Goal: Find specific page/section: Find specific page/section

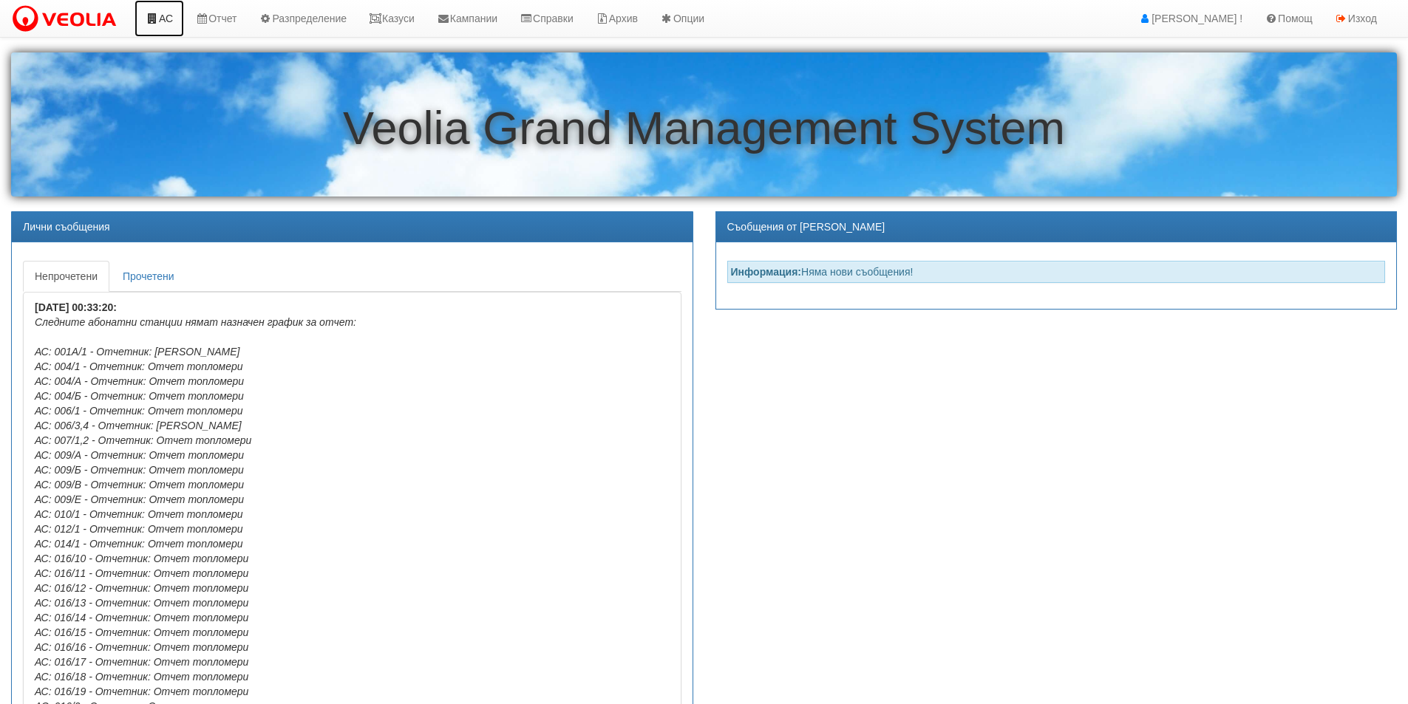
click at [170, 22] on link "АС" at bounding box center [159, 18] width 50 height 37
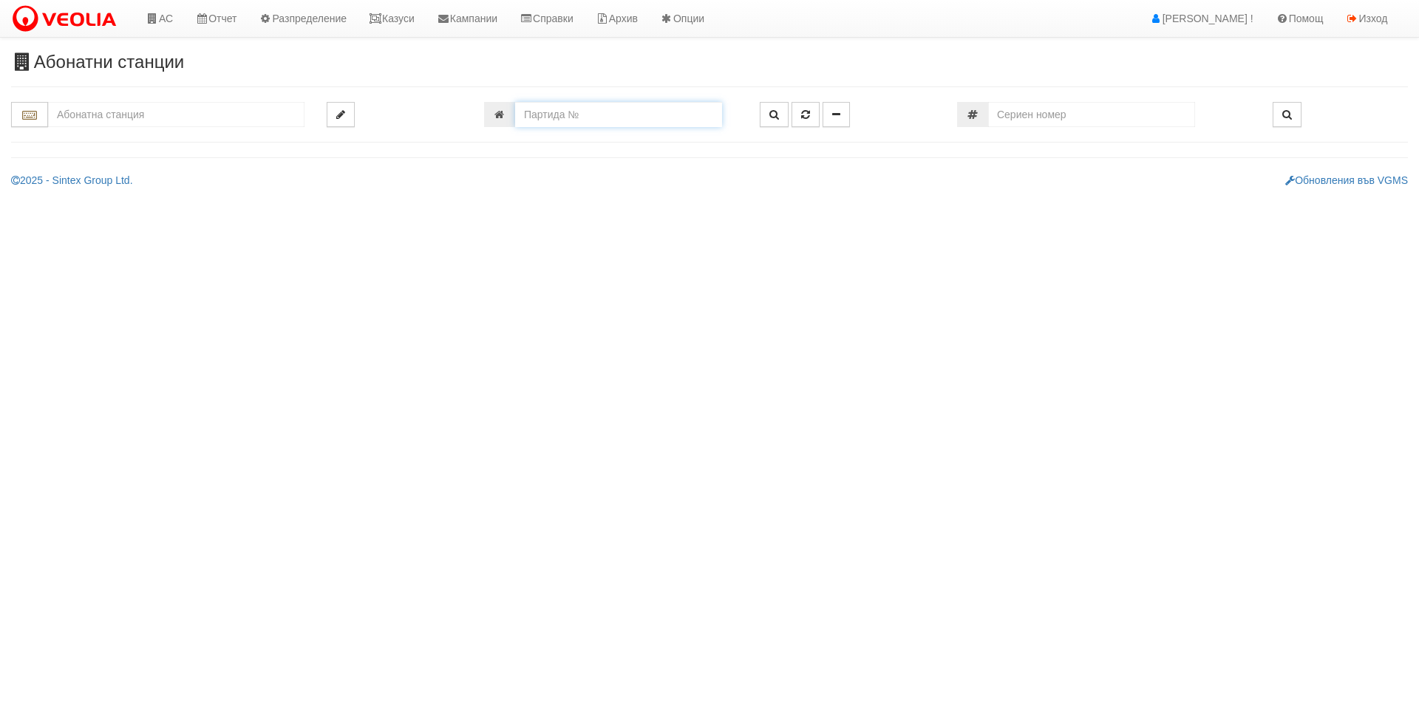
click at [607, 106] on input "number" at bounding box center [618, 114] width 207 height 25
type input "15461"
type input "151/1 - "ВЕОЛИЯ ЕНЕРДЖИ ВАРНА " ЕАД"
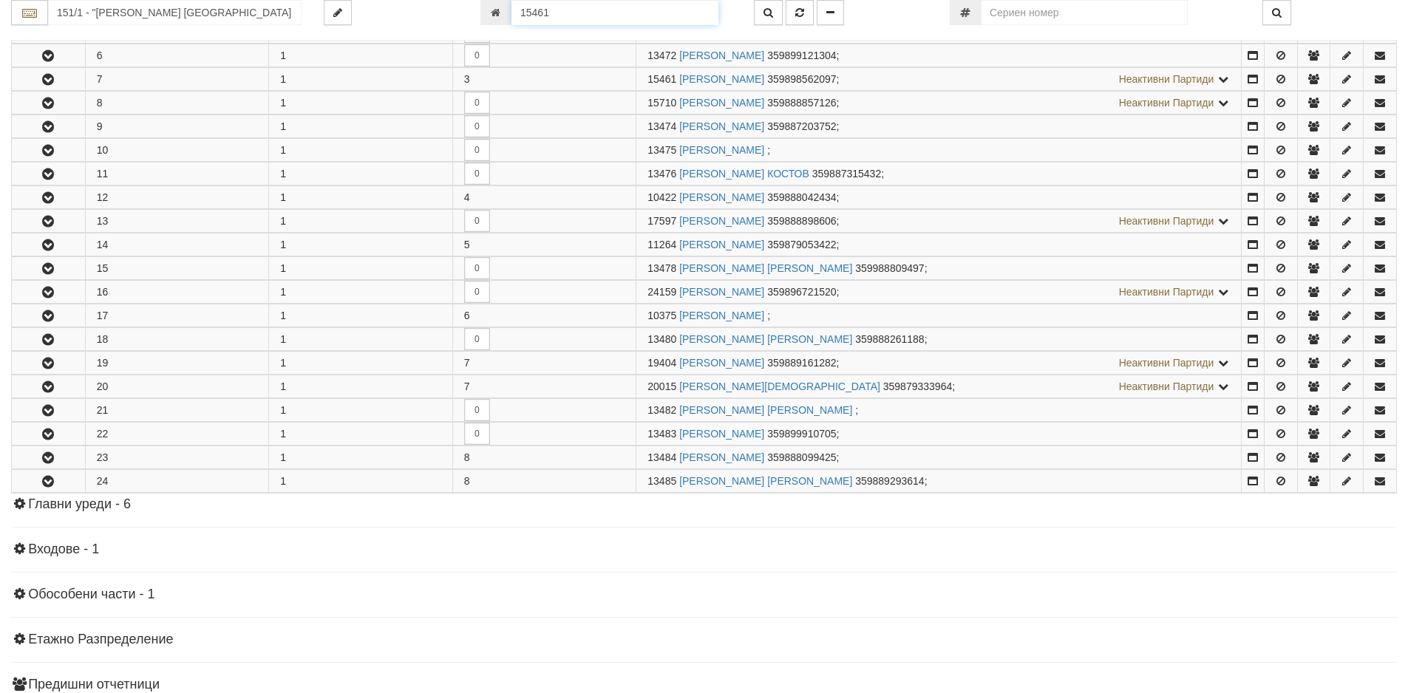
scroll to position [434, 0]
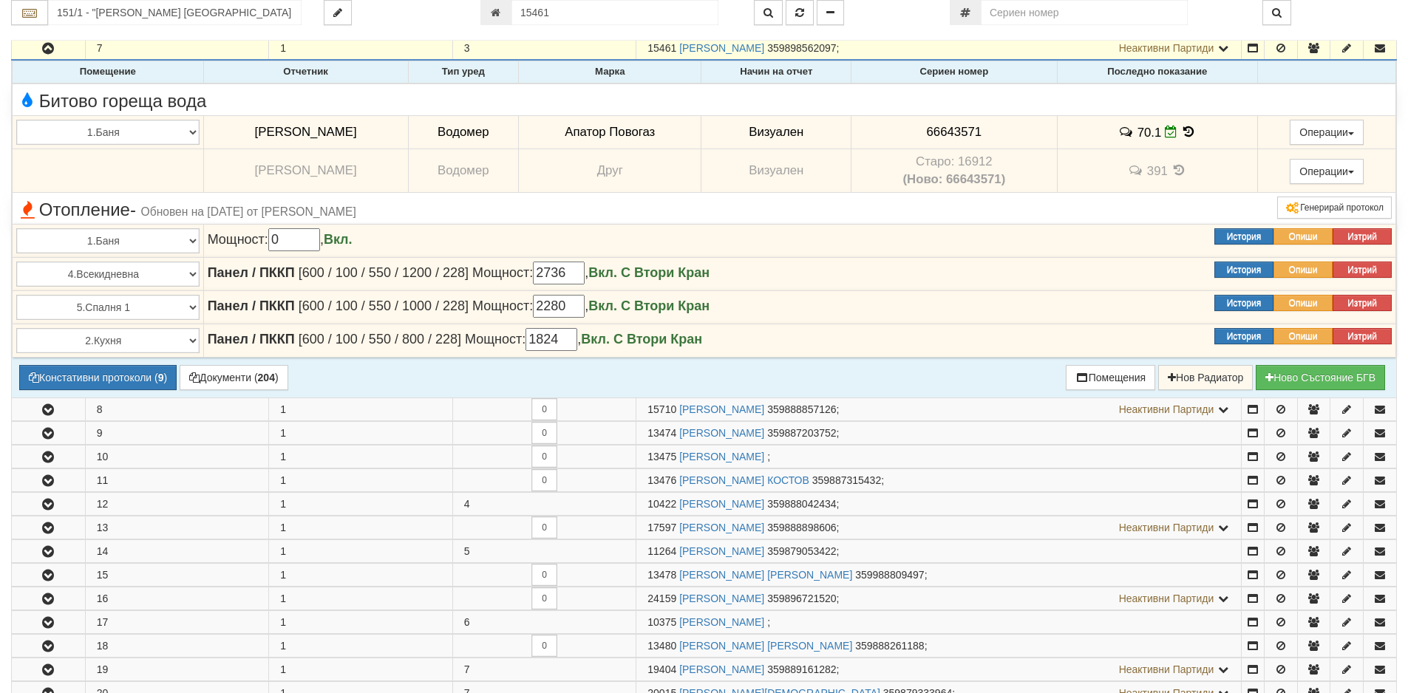
click at [1191, 132] on icon at bounding box center [1189, 132] width 16 height 13
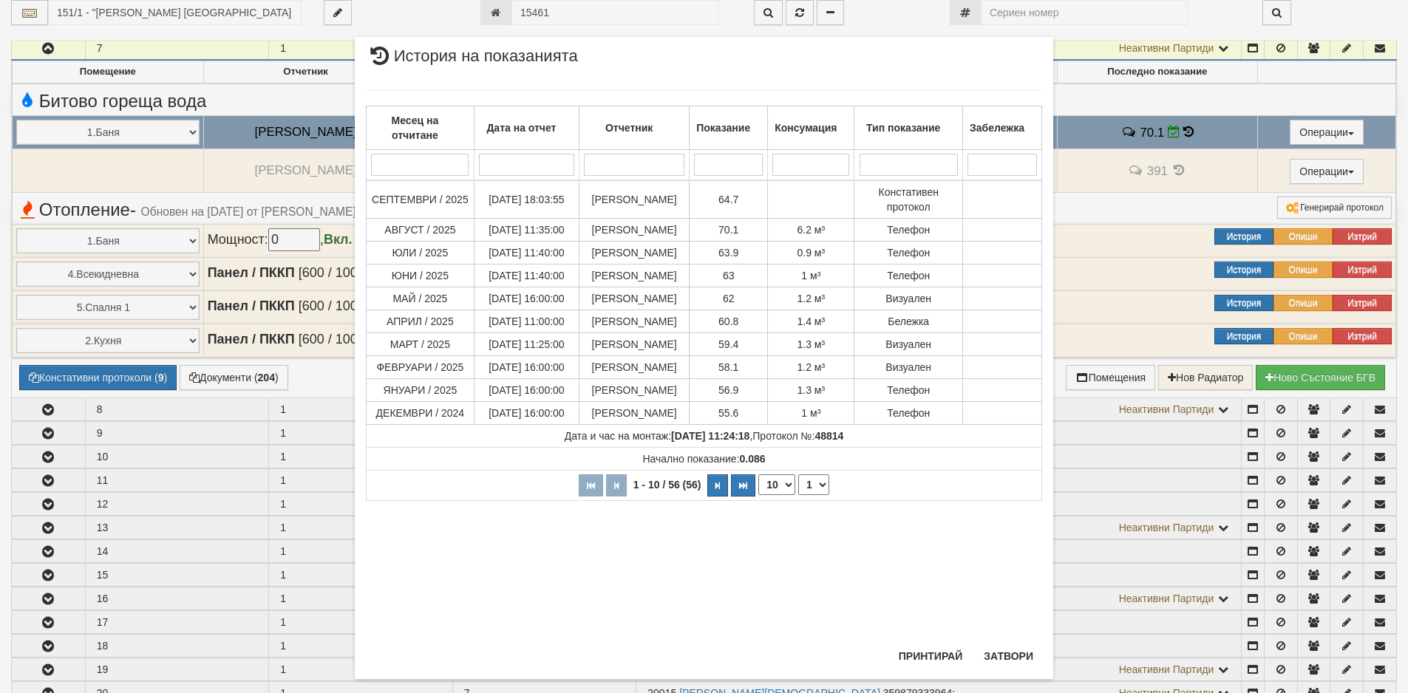
drag, startPoint x: 618, startPoint y: 55, endPoint x: -1329, endPoint y: 31, distance: 1946.6
click at [0, 31] on html "АС Отчет Настройки Период Глобални Параметри Сваляне Отчетни Карти Нулиране УДР" at bounding box center [704, 362] width 1408 height 1593
click at [851, 501] on th "1 - 10 / 56 (56) 10 20 30 40 1 2 3 4 5 6" at bounding box center [704, 486] width 675 height 30
click at [991, 667] on button "Затвори" at bounding box center [1008, 664] width 67 height 24
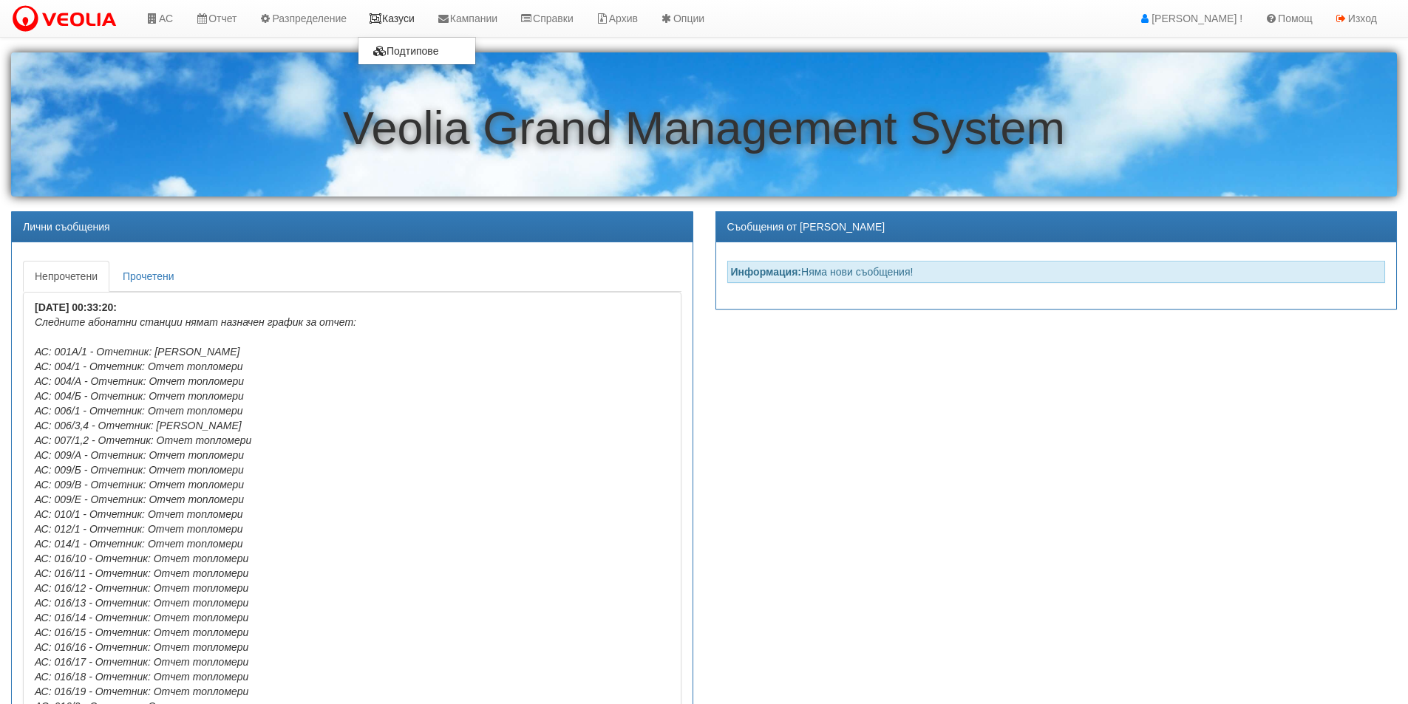
click at [402, 23] on link "Казуси" at bounding box center [392, 18] width 68 height 37
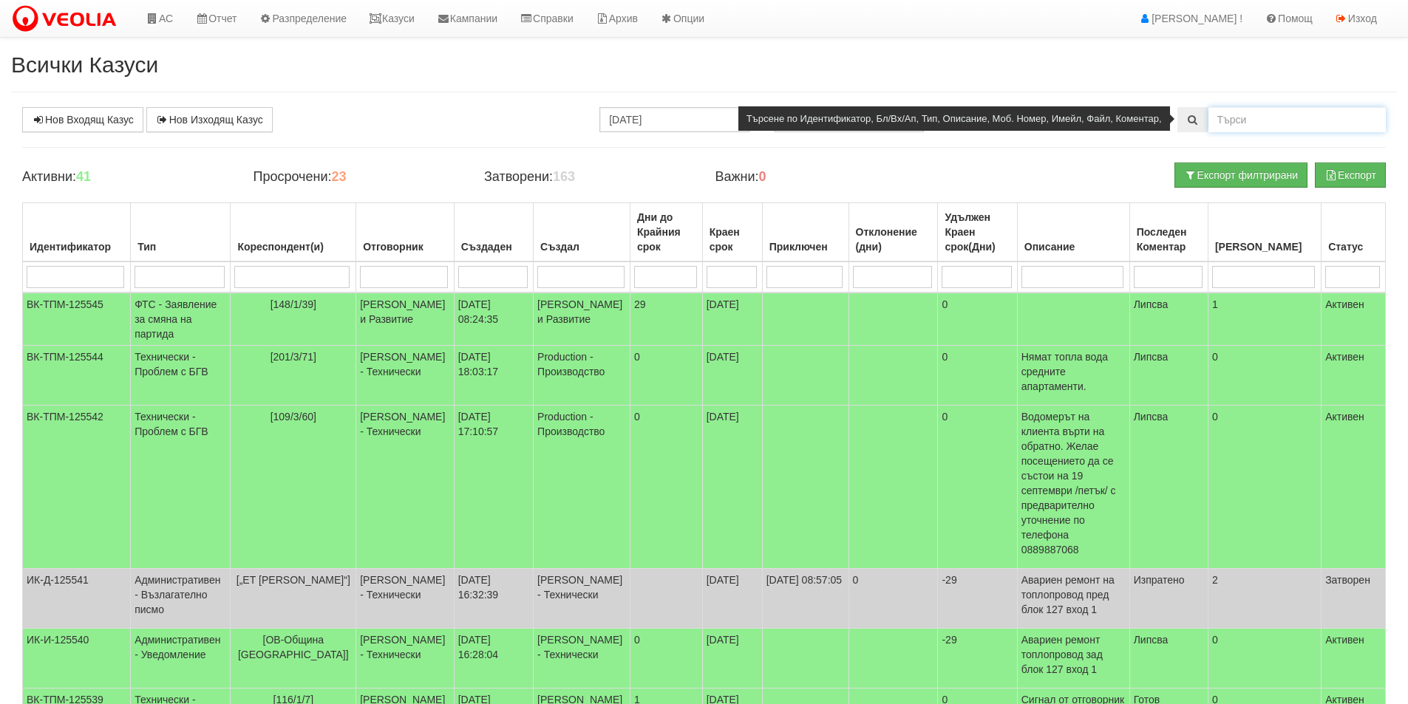
click at [1263, 124] on input "text" at bounding box center [1296, 119] width 177 height 25
